Goal: Information Seeking & Learning: Learn about a topic

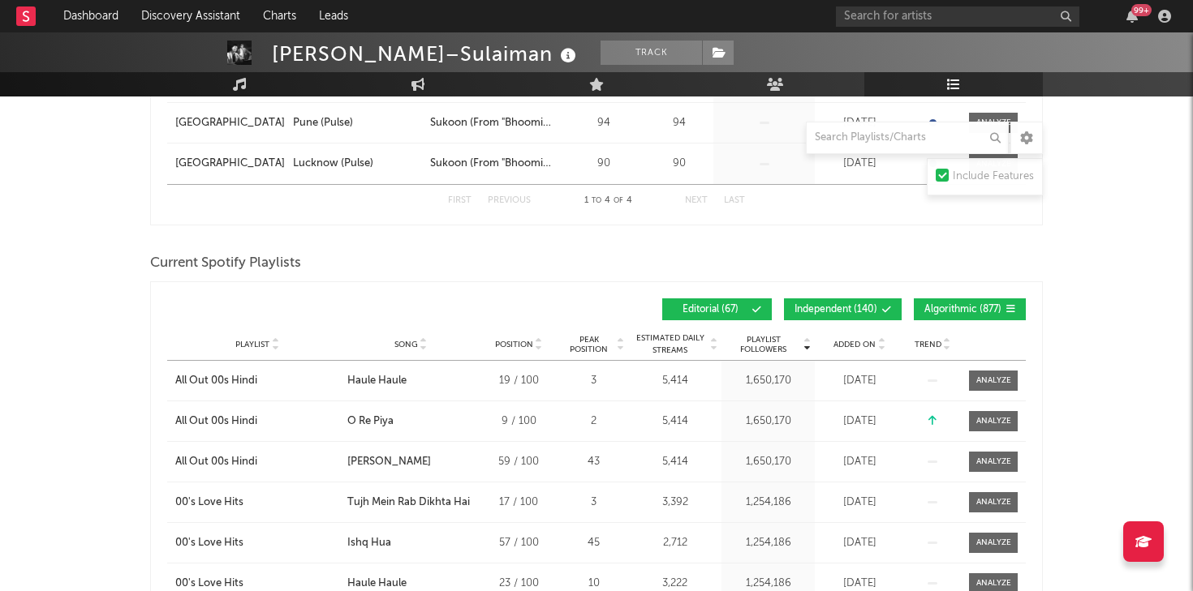
scroll to position [432, 0]
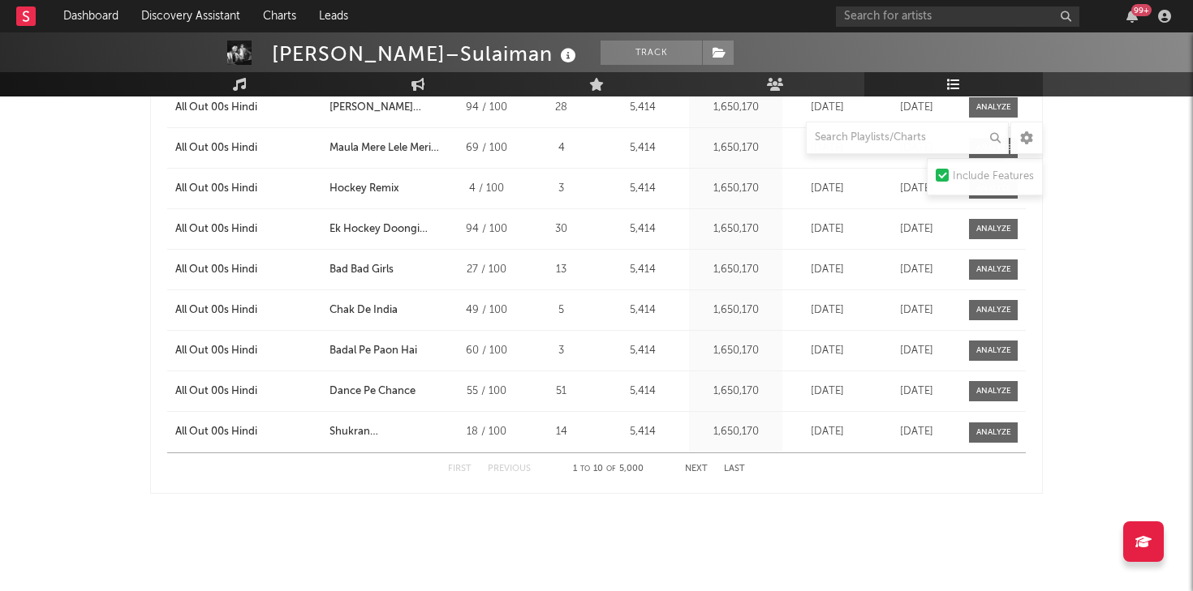
scroll to position [0, 0]
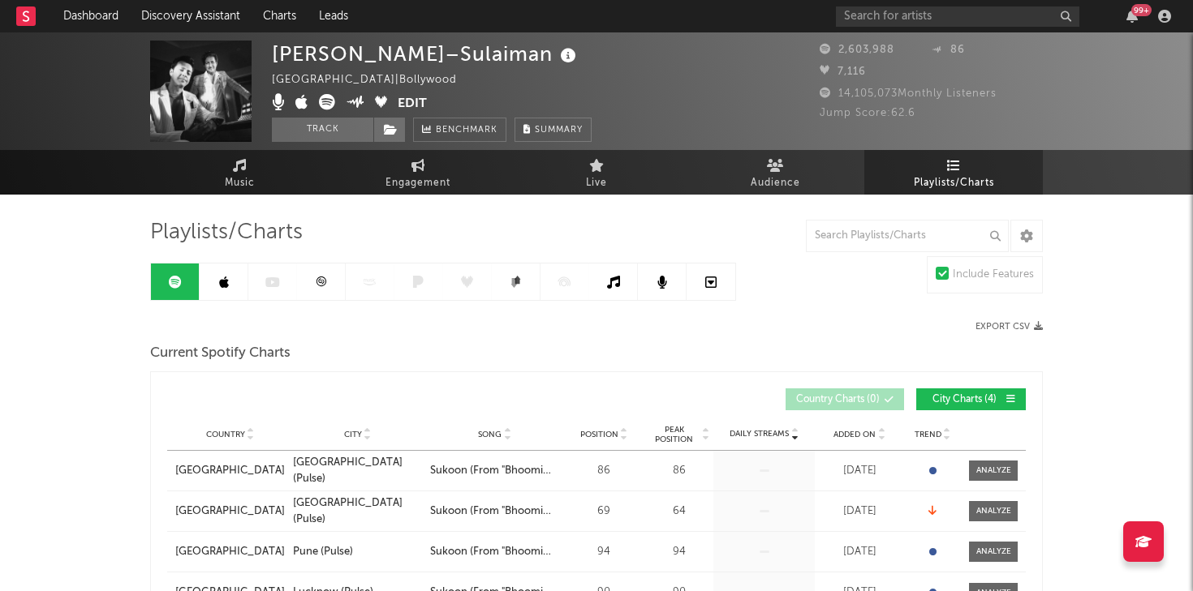
click at [226, 270] on link at bounding box center [224, 282] width 49 height 37
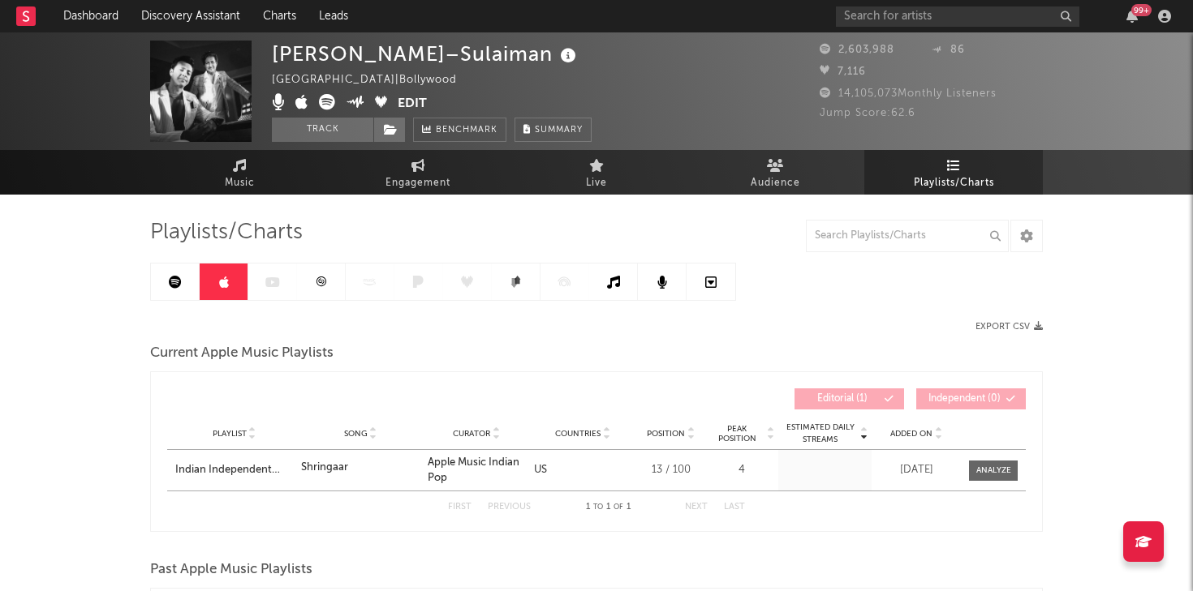
click at [324, 292] on link at bounding box center [321, 282] width 49 height 37
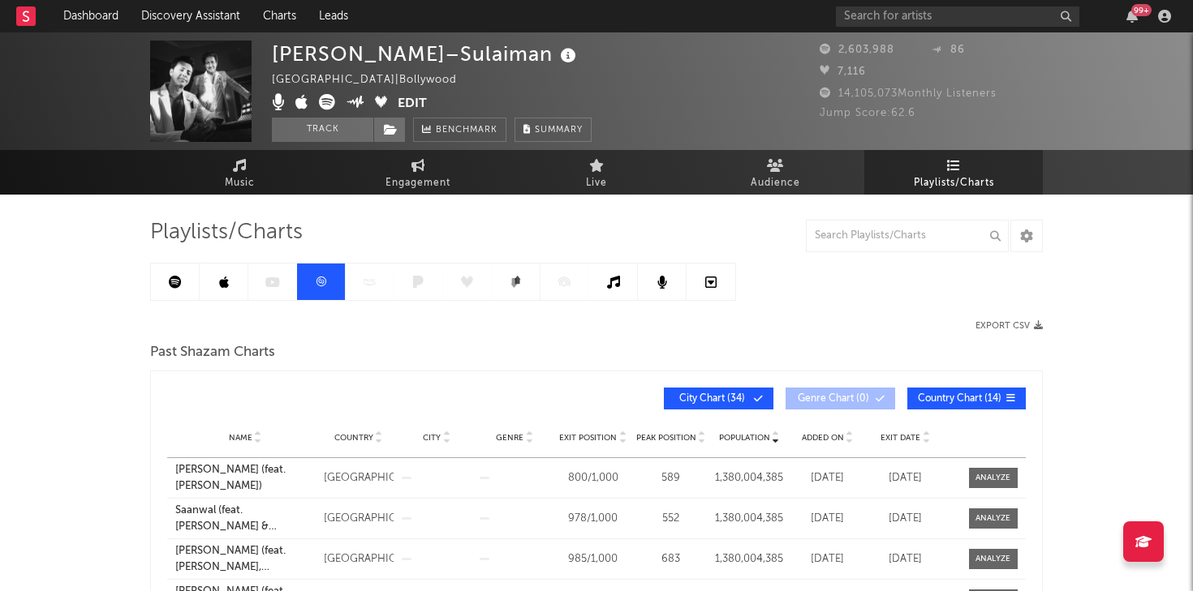
click at [159, 285] on link at bounding box center [175, 282] width 49 height 37
